Goal: Information Seeking & Learning: Learn about a topic

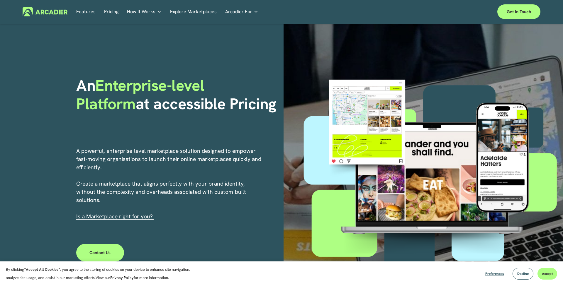
click at [109, 12] on link "Pricing" at bounding box center [111, 11] width 14 height 9
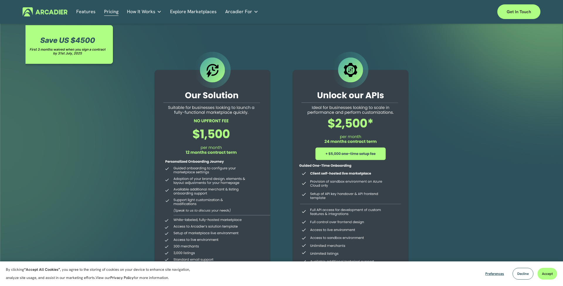
click at [83, 11] on link "Features" at bounding box center [85, 11] width 19 height 9
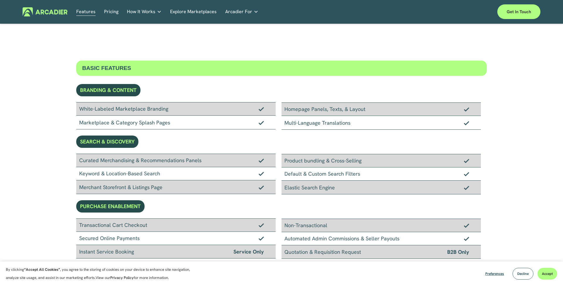
click at [47, 11] on img at bounding box center [45, 11] width 45 height 9
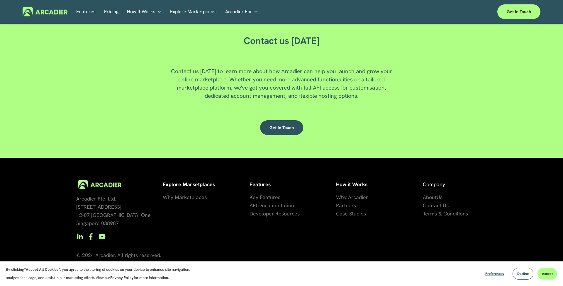
scroll to position [1576, 0]
click at [192, 199] on span "Why Marketplaces" at bounding box center [185, 197] width 44 height 7
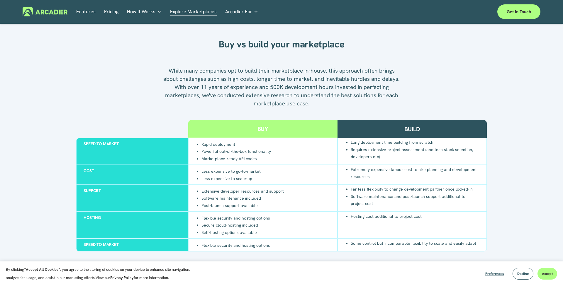
scroll to position [501, 0]
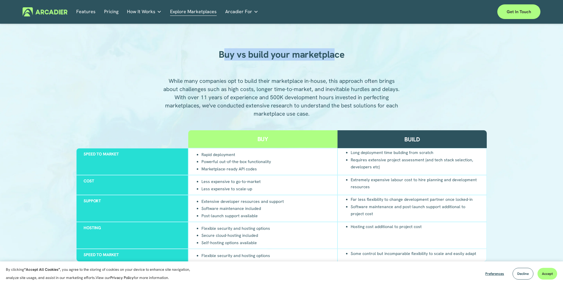
drag, startPoint x: 225, startPoint y: 55, endPoint x: 334, endPoint y: 57, distance: 109.1
click at [334, 55] on strong "Buy vs build your marketplace" at bounding box center [282, 54] width 126 height 12
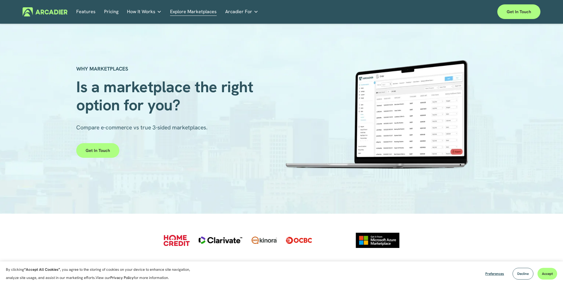
scroll to position [0, 0]
click at [0, 0] on p "Intuitive marketplaces tailored to your business needs." at bounding box center [0, 0] width 0 height 0
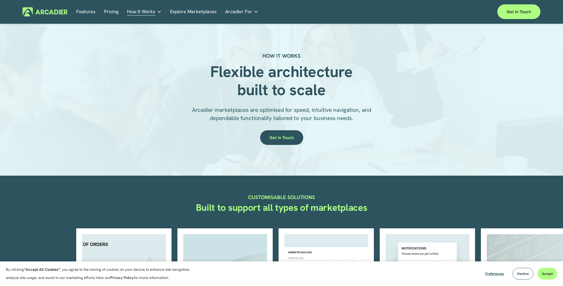
click at [106, 12] on link "Pricing" at bounding box center [111, 11] width 14 height 9
